Goal: Task Accomplishment & Management: Manage account settings

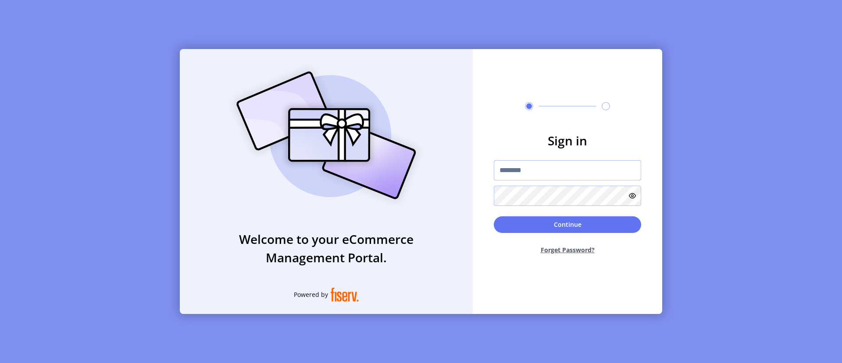
click at [567, 170] on input "text" at bounding box center [567, 170] width 147 height 20
type input "**********"
click at [567, 224] on button "Continue" at bounding box center [567, 225] width 147 height 17
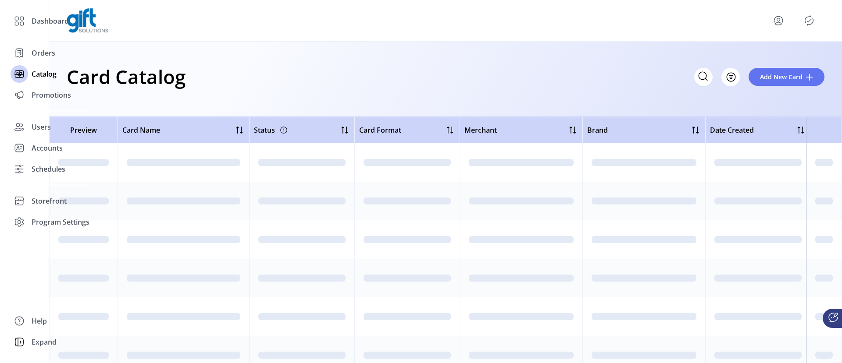
click at [731, 77] on icon "Filter Button" at bounding box center [730, 77] width 3 height 0
